Goal: Find contact information: Find contact information

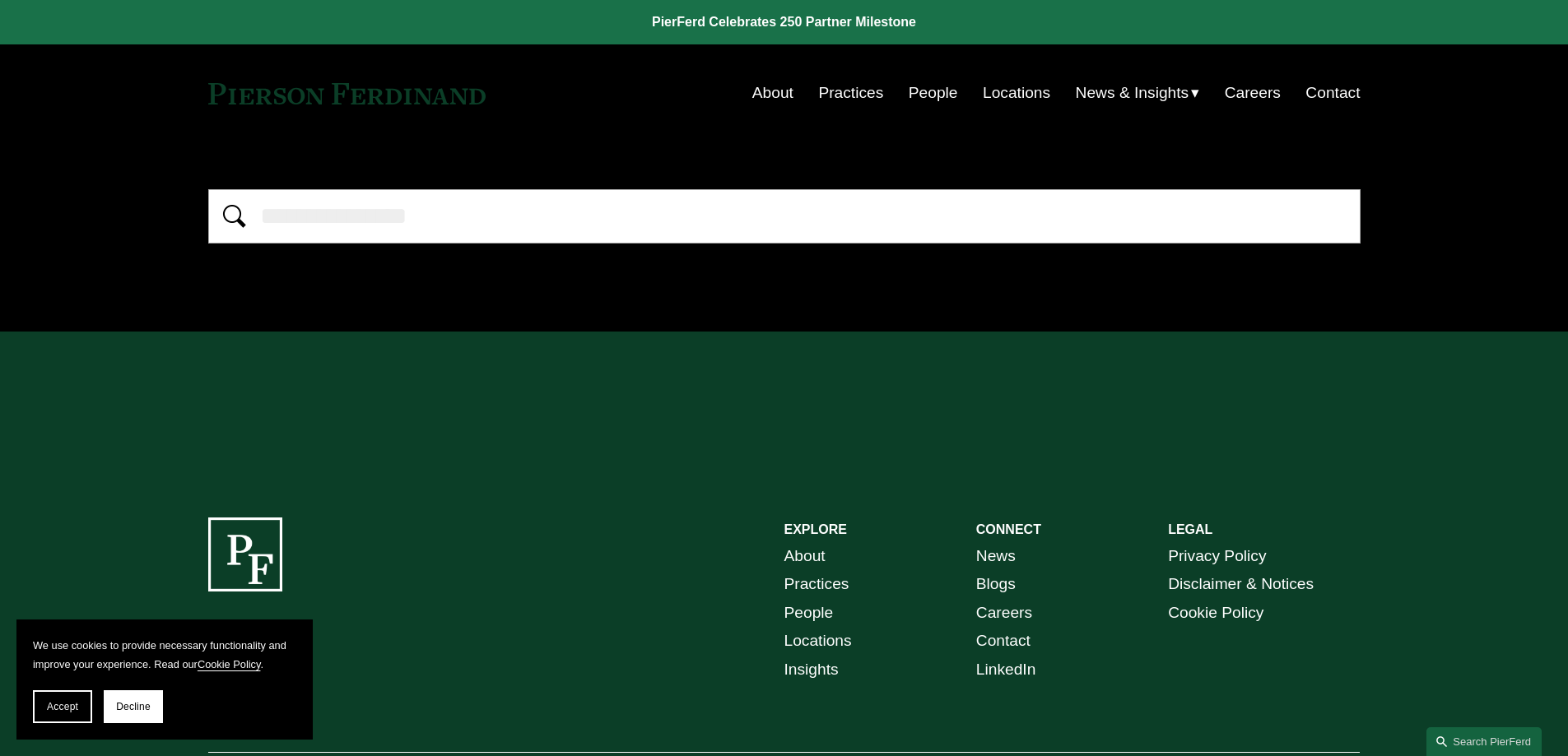
click at [1322, 88] on link "Contact" at bounding box center [1333, 93] width 54 height 32
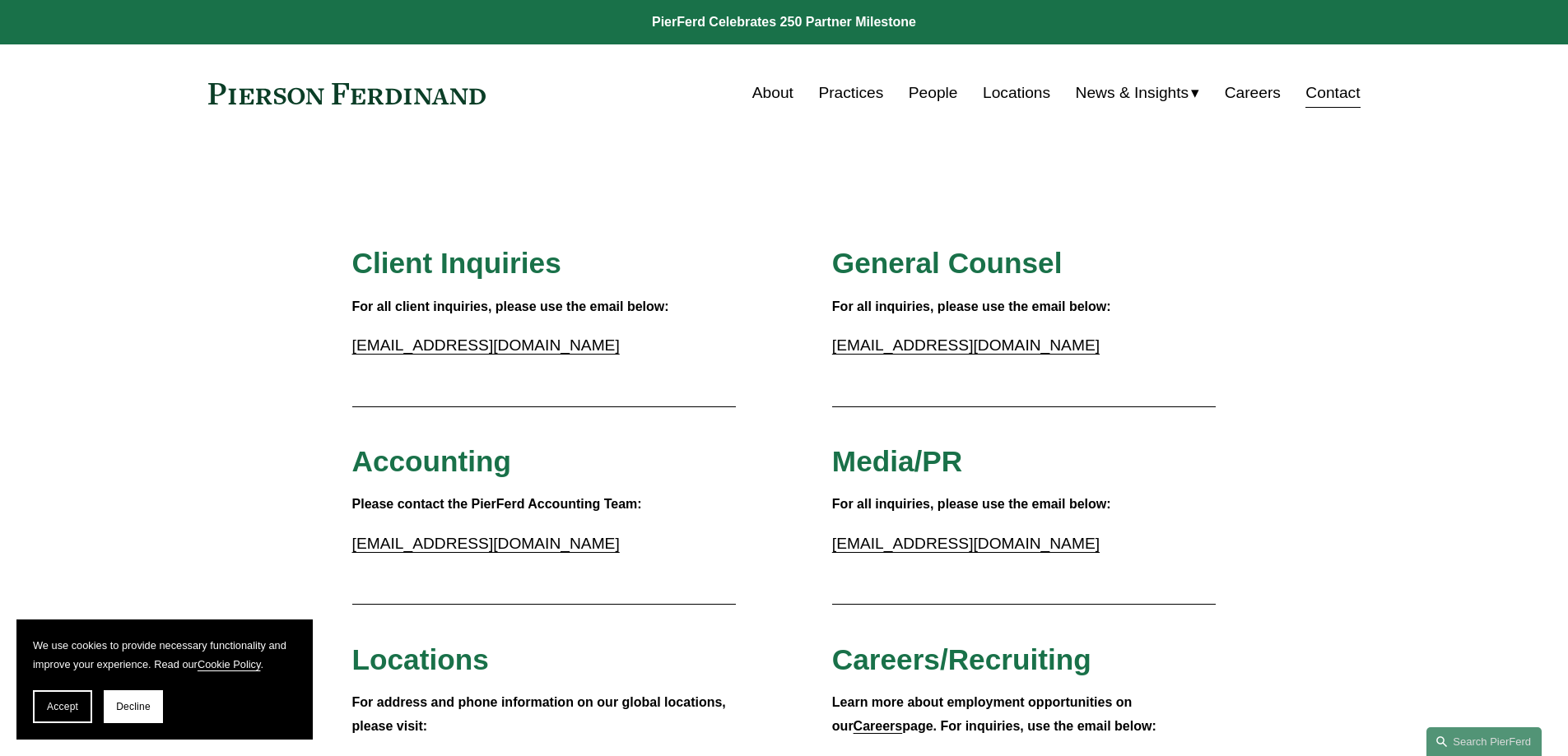
click at [915, 88] on link "People" at bounding box center [933, 93] width 50 height 32
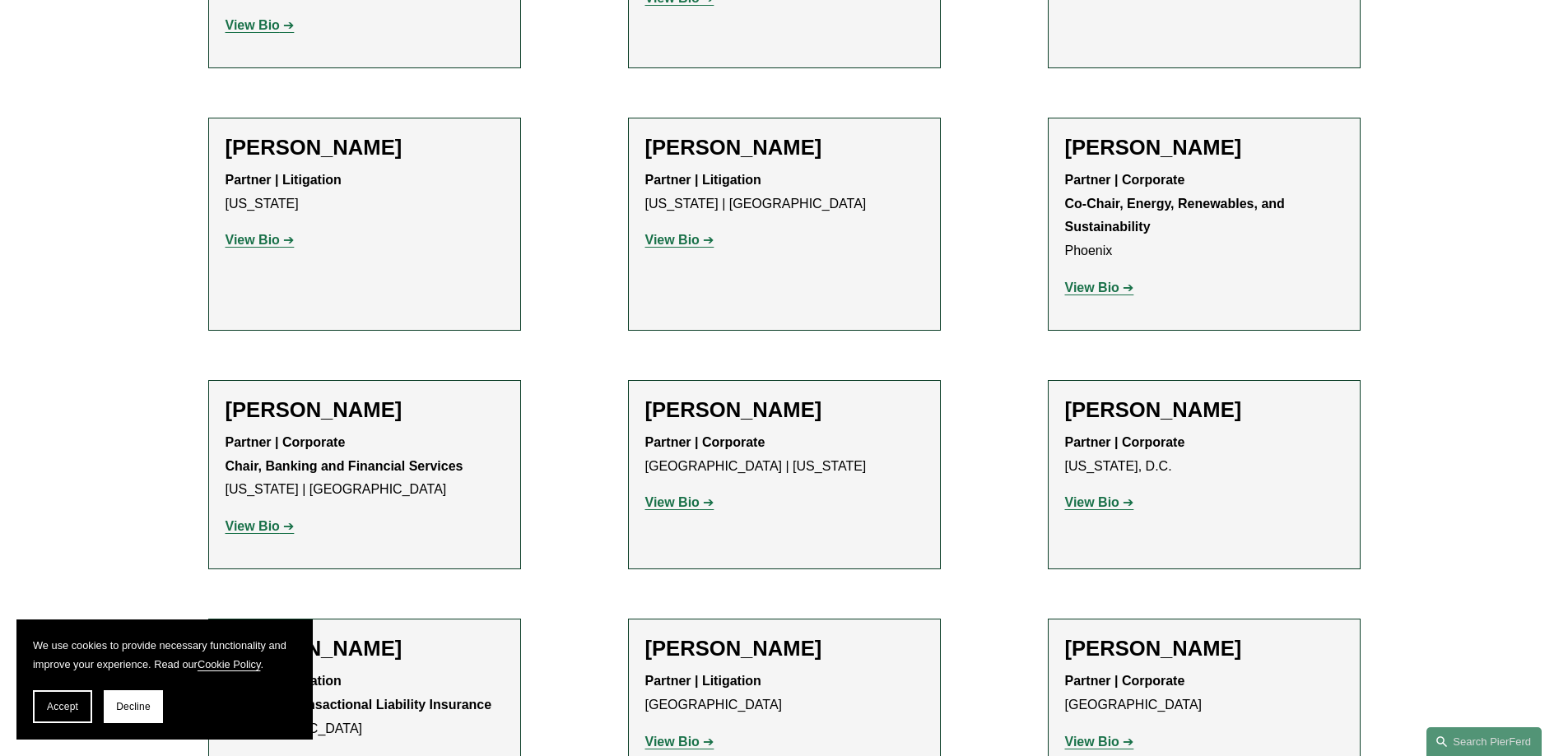
scroll to position [5349, 0]
click at [680, 734] on strong "View Bio" at bounding box center [672, 742] width 54 height 14
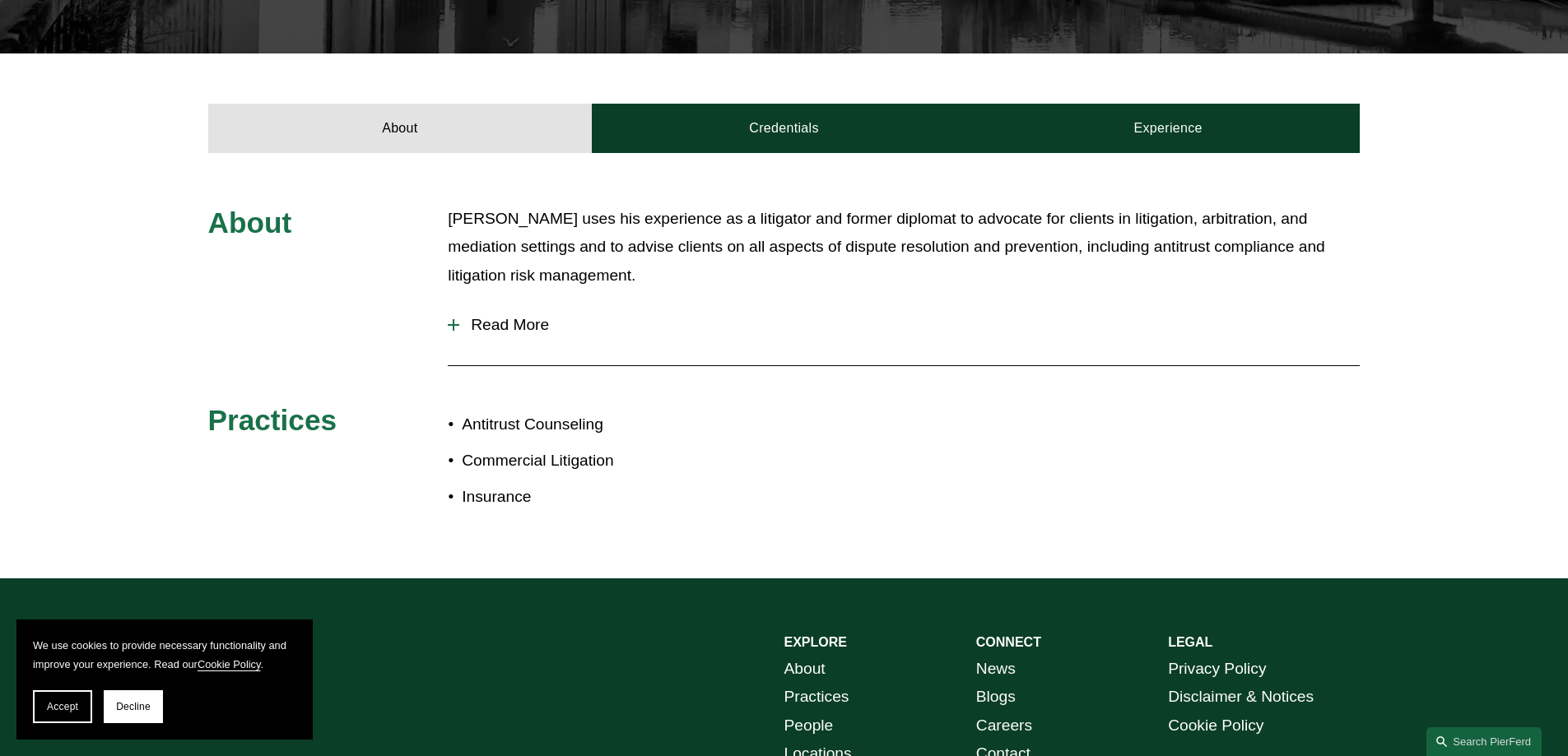
scroll to position [576, 0]
